Goal: Task Accomplishment & Management: Complete application form

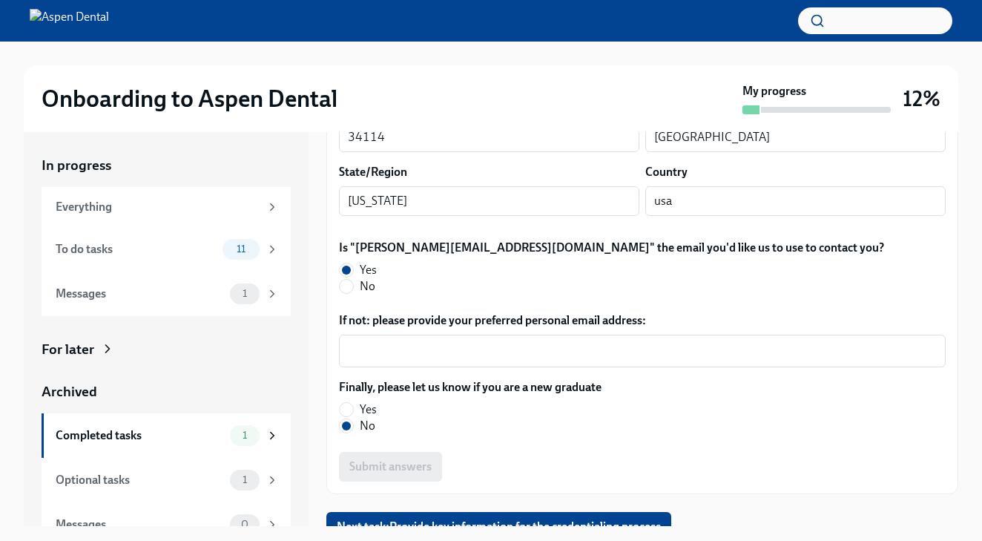
scroll to position [443, 0]
click at [505, 520] on span "Next task : Provide key information for the credentialing process" at bounding box center [499, 527] width 324 height 15
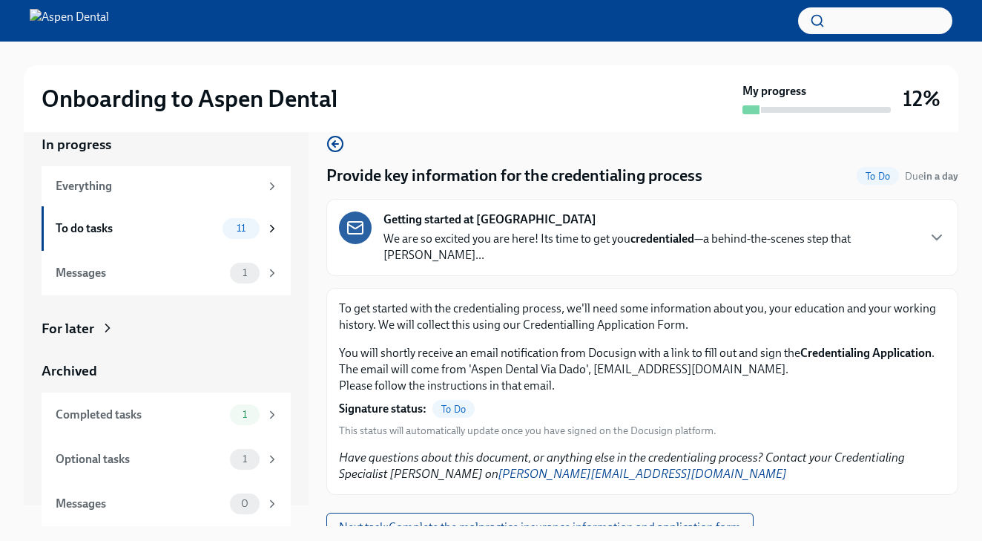
scroll to position [19, 0]
click at [445, 520] on span "Next task : Complete the malpractice insurance information and application form" at bounding box center [540, 527] width 402 height 15
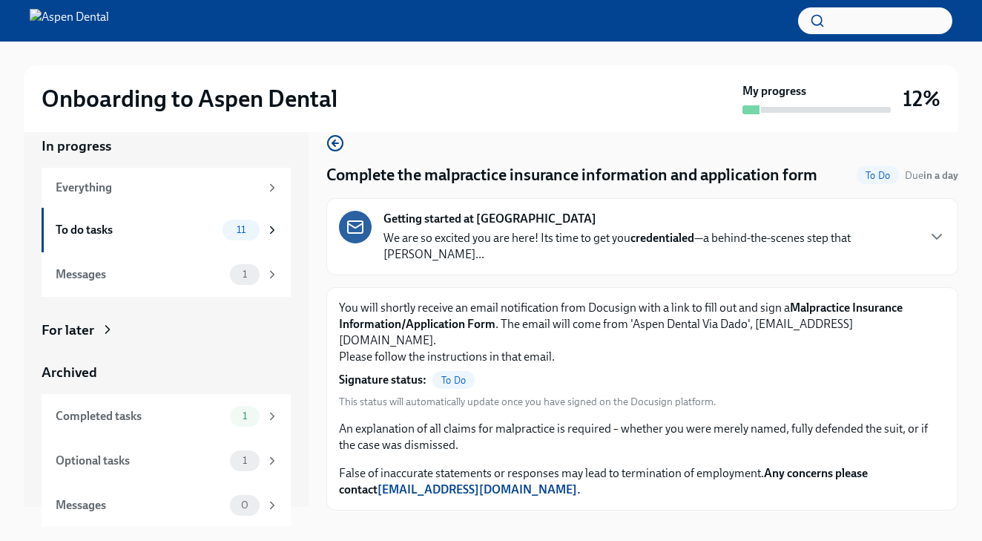
scroll to position [21, 0]
click at [473, 536] on span "Next task : Submit your resume for credentialing" at bounding box center [458, 543] width 238 height 15
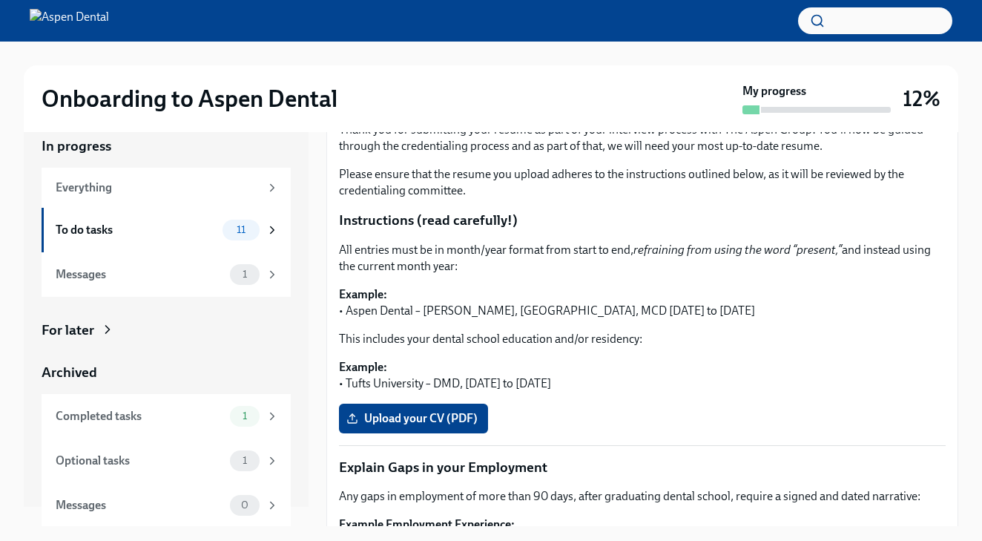
scroll to position [199, 0]
click at [401, 412] on span "Upload your CV (PDF)" at bounding box center [413, 419] width 128 height 15
click at [0, 0] on input "Upload your CV (PDF)" at bounding box center [0, 0] width 0 height 0
click at [430, 411] on label "Upload your CV (PDF)" at bounding box center [413, 419] width 149 height 30
click at [0, 0] on input "Upload your CV (PDF)" at bounding box center [0, 0] width 0 height 0
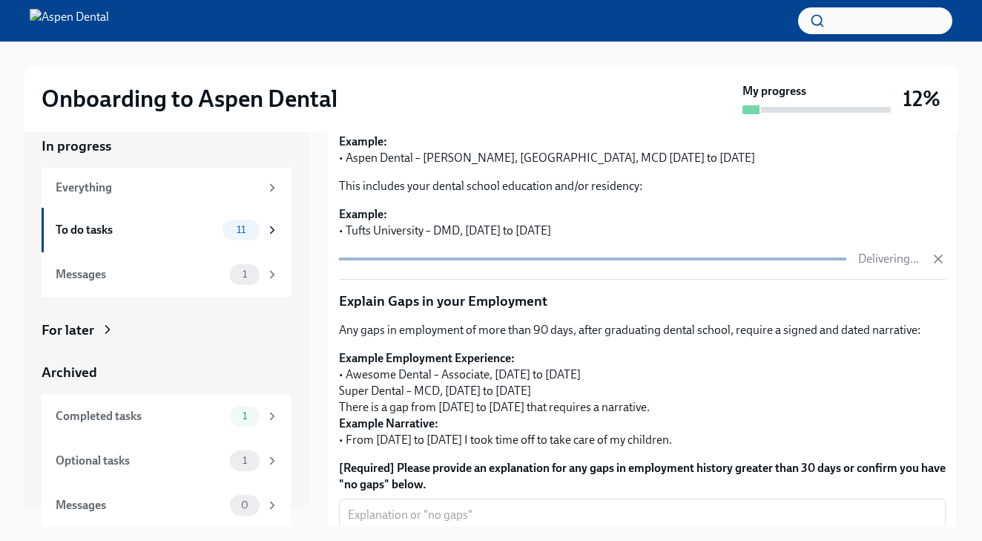
scroll to position [462, 0]
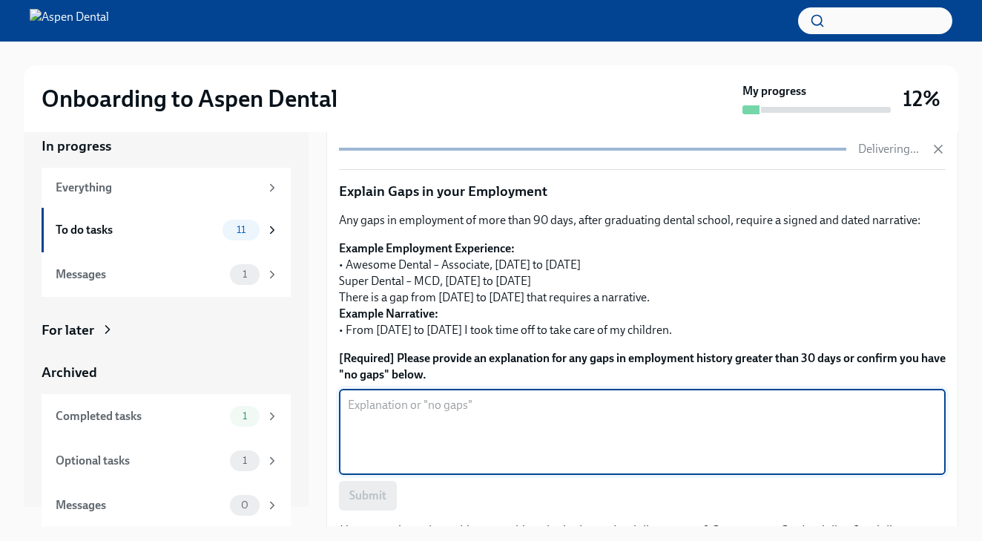
click at [519, 411] on textarea "[Required] Please provide an explanation for any gaps in employment history gre…" at bounding box center [642, 431] width 589 height 71
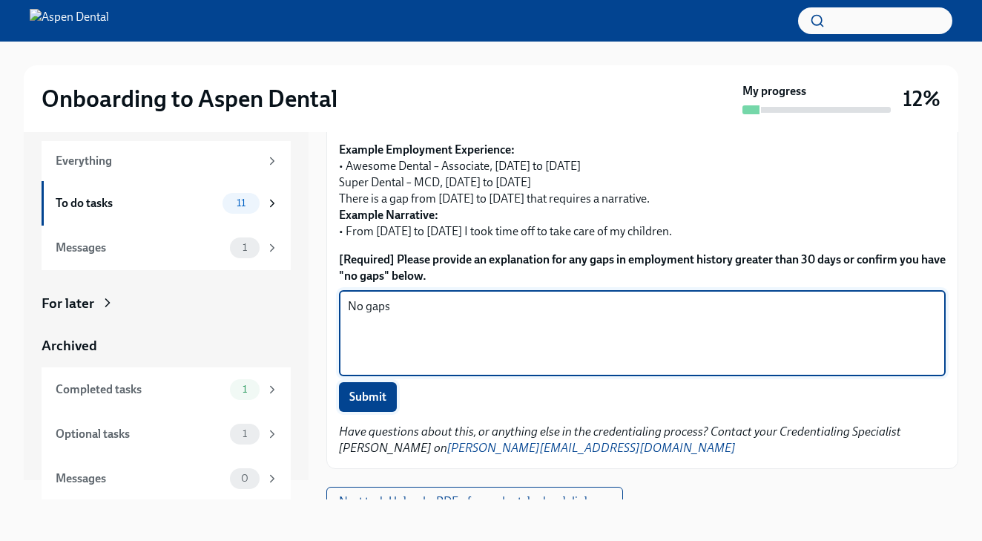
scroll to position [27, 0]
type textarea "No gaps"
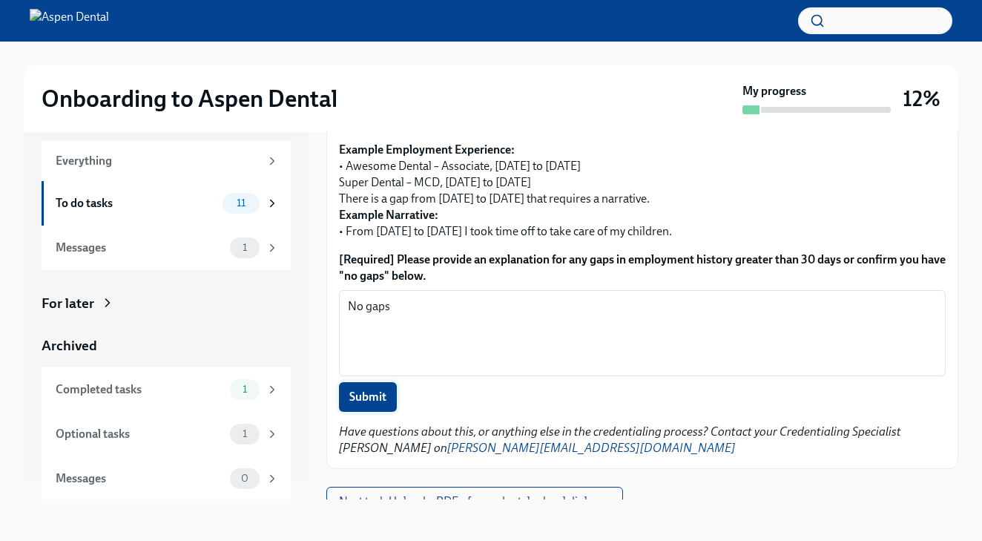
click at [378, 389] on span "Submit" at bounding box center [367, 396] width 37 height 15
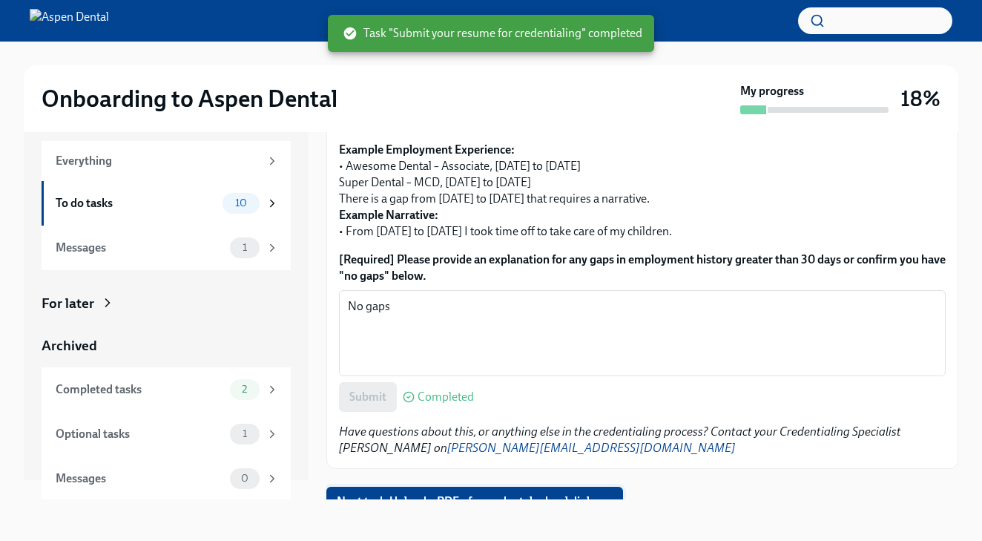
click at [410, 495] on button "Next task : Upload a PDF of your dental school diploma" at bounding box center [474, 502] width 297 height 30
